Goal: Check status: Check status

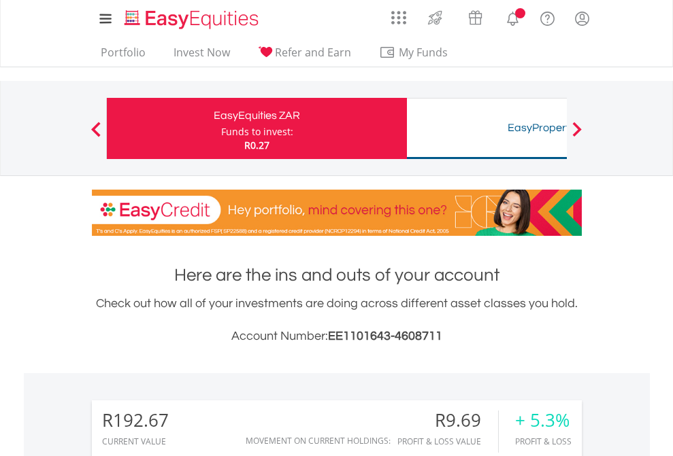
scroll to position [131, 214]
click at [221, 129] on div "Funds to invest:" at bounding box center [257, 132] width 72 height 14
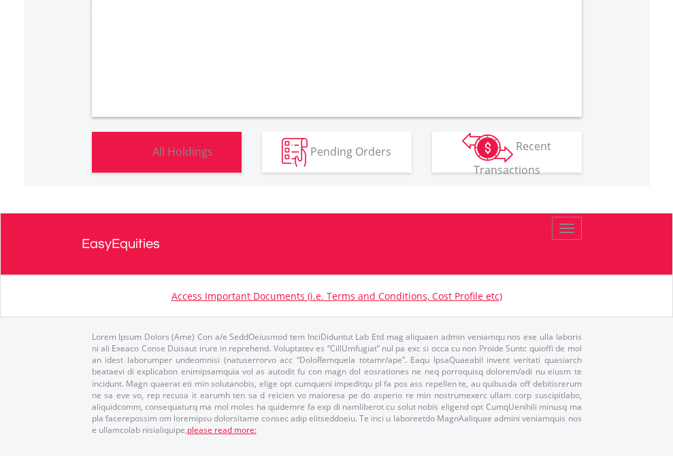
click at [152, 158] on span "All Holdings" at bounding box center [182, 151] width 61 height 15
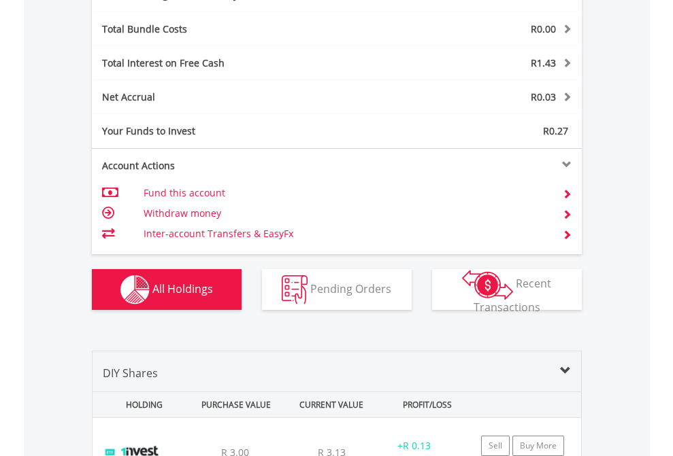
scroll to position [1622, 0]
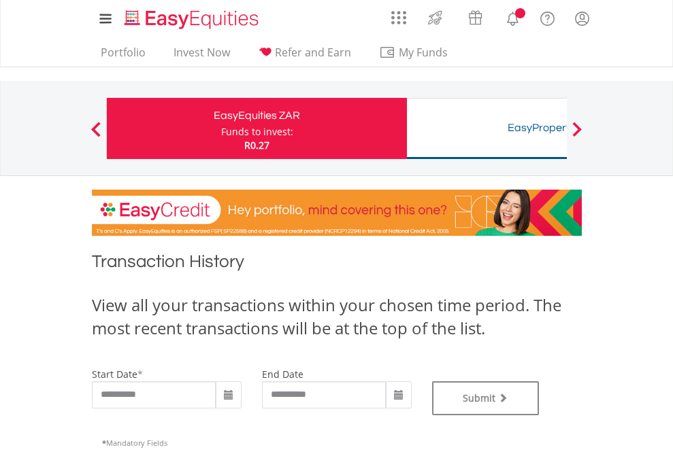
click at [221, 129] on div "Funds to invest:" at bounding box center [257, 132] width 72 height 14
type input "**********"
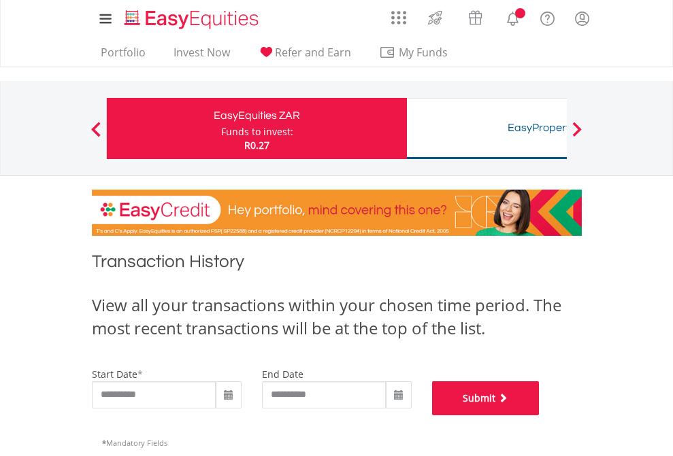
click at [539, 416] on button "Submit" at bounding box center [485, 399] width 107 height 34
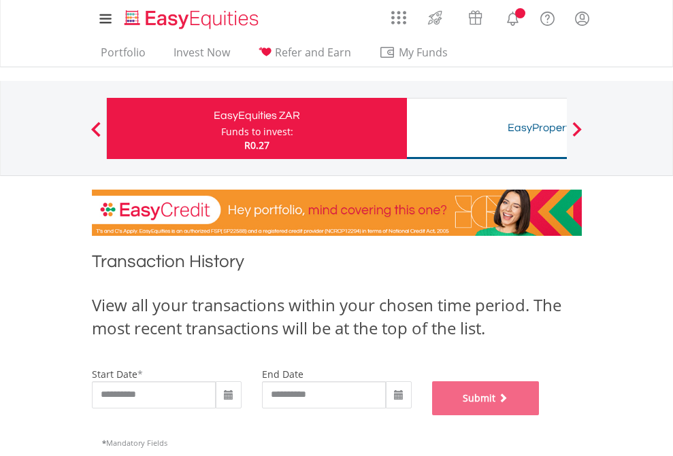
scroll to position [552, 0]
